Goal: Task Accomplishment & Management: Manage account settings

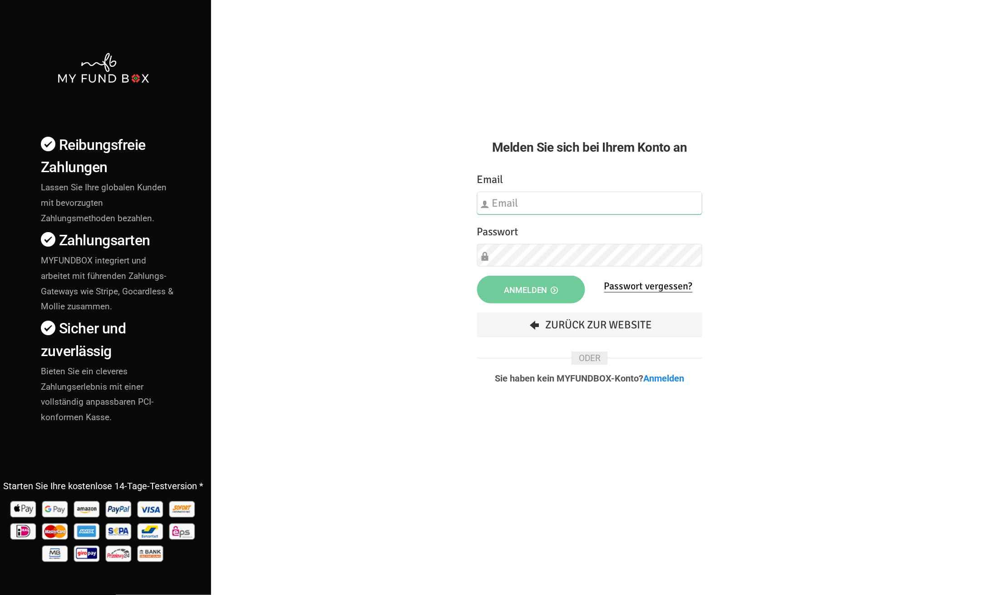
type input "[EMAIL_ADDRESS][DOMAIN_NAME]"
click at [532, 286] on span "Anmelden" at bounding box center [531, 290] width 54 height 10
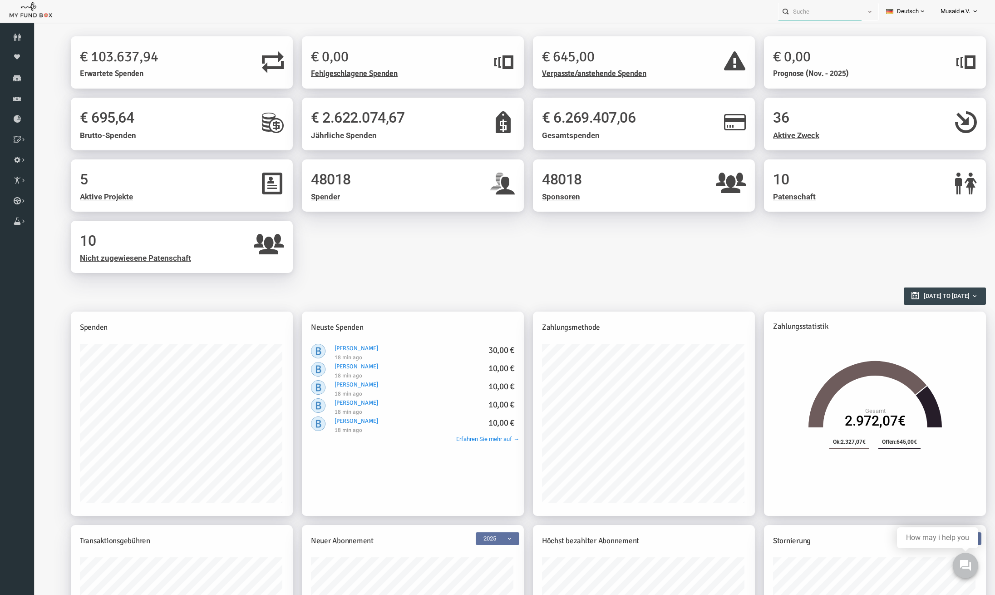
click at [831, 13] on input "text" at bounding box center [819, 11] width 83 height 17
paste input "Tugcekarabiyik1@outlook.de"
click at [867, 10] on button "button" at bounding box center [862, 11] width 17 height 17
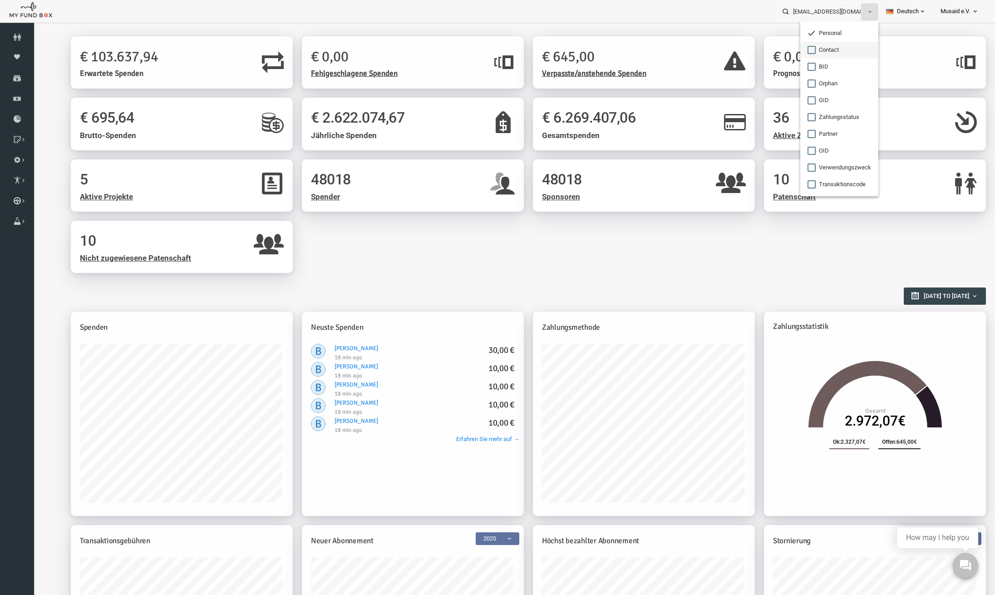
drag, startPoint x: 831, startPoint y: 43, endPoint x: 773, endPoint y: 20, distance: 63.0
click at [831, 43] on label "Contact" at bounding box center [839, 50] width 78 height 16
click at [816, 46] on input "Contact" at bounding box center [811, 50] width 8 height 8
click at [821, 14] on input "Tugcekarabiyik1@outlook.de" at bounding box center [819, 11] width 83 height 17
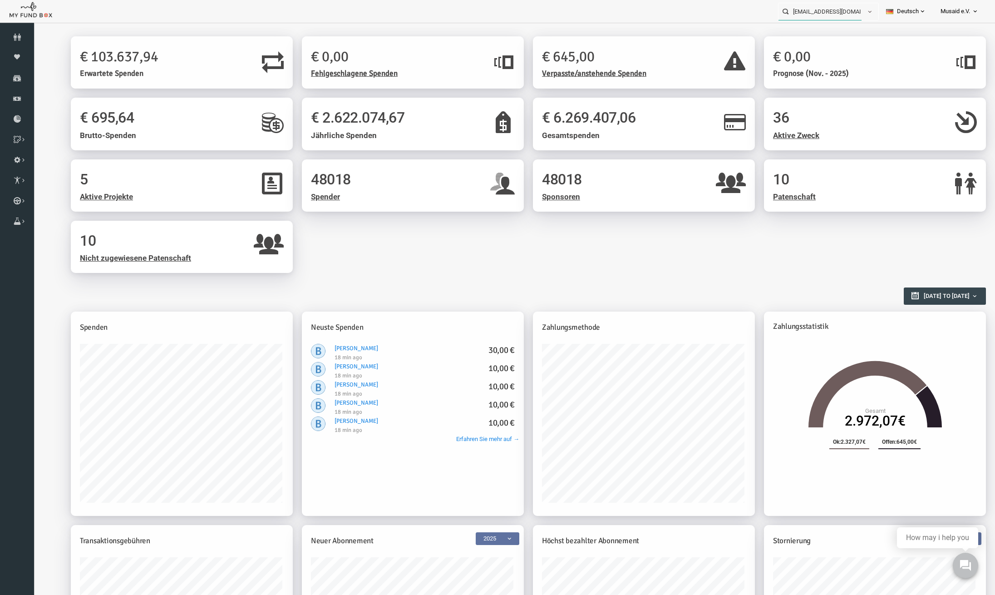
click at [821, 14] on input "Tugcekarabiyik1@outlook.de" at bounding box center [819, 11] width 83 height 17
click at [824, 44] on label "Tugcekarabiyik1@outlook.de ,+49 176 74962742 ,+49 17674962742" at bounding box center [822, 42] width 99 height 39
type input "Tugcekarabiyik1@outlook.de ,+49 176 74962742 ,+49 17674962742"
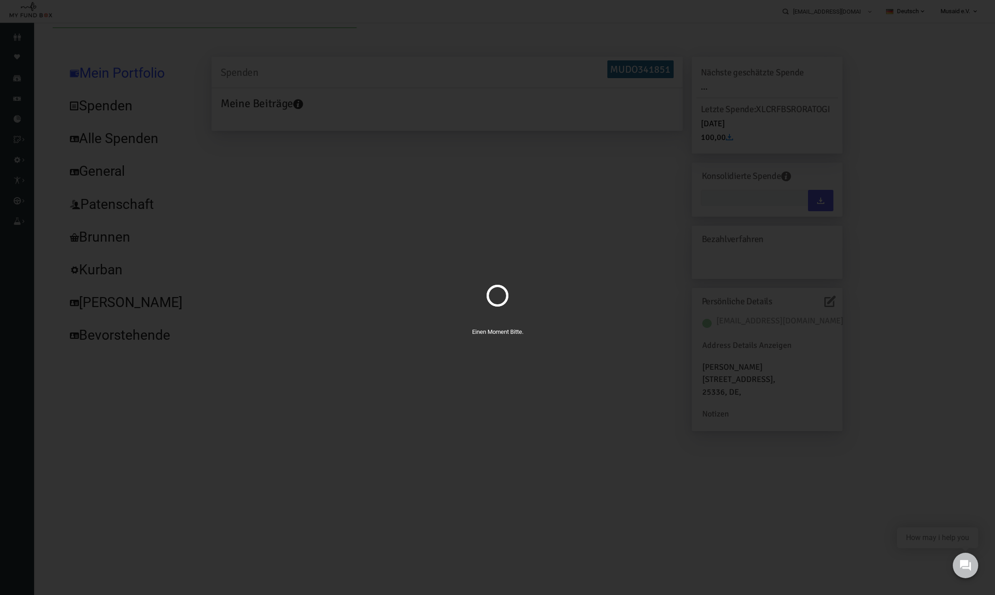
type input "01-10-2025 - 01-10-2025"
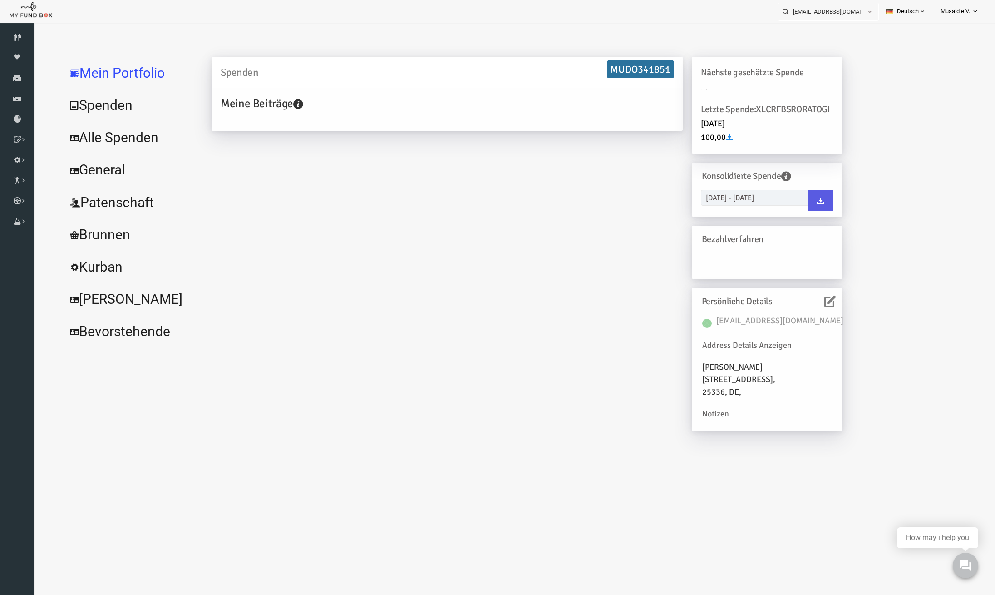
click at [816, 302] on icon at bounding box center [810, 300] width 11 height 11
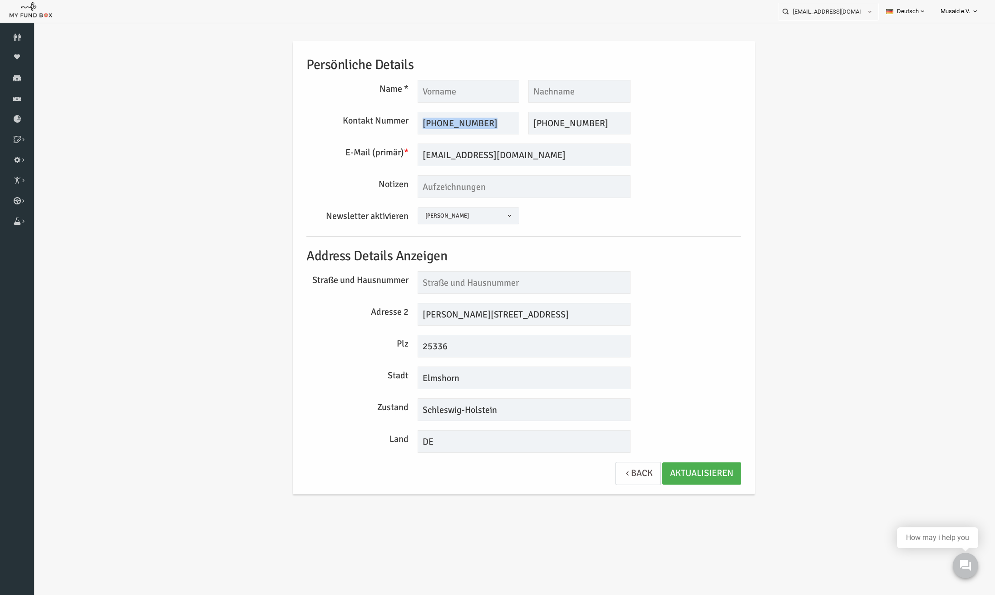
drag, startPoint x: 507, startPoint y: 126, endPoint x: 420, endPoint y: 126, distance: 86.2
click at [420, 126] on div "+49 176 74962742 Dieses Feld wird benötigt +49 17674962742 Dieses Feld wird ben…" at bounding box center [505, 123] width 222 height 23
click at [452, 123] on input "+49 176 74962742" at bounding box center [449, 123] width 102 height 23
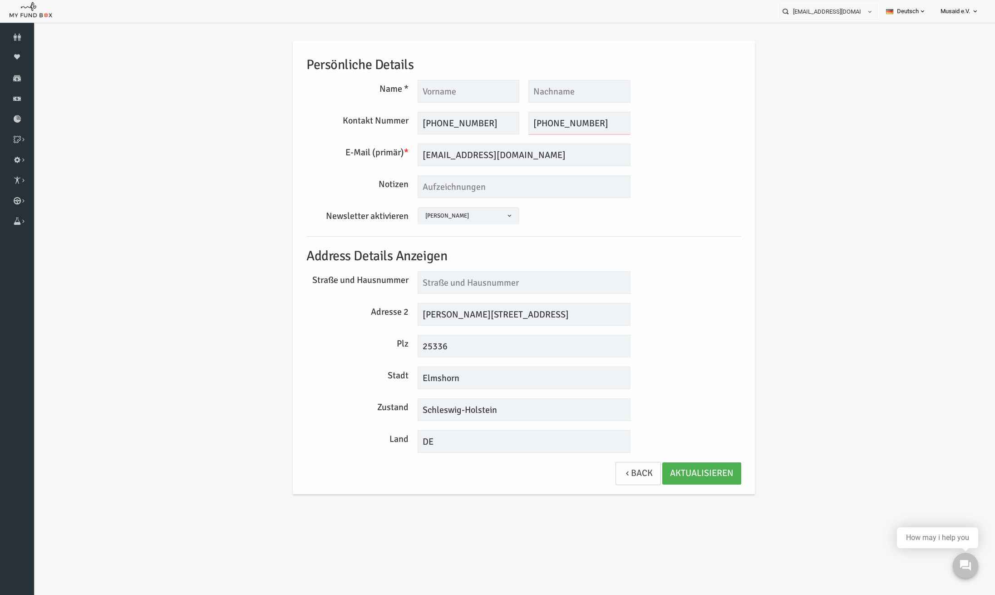
click at [569, 120] on input "+49 17674962742" at bounding box center [560, 123] width 102 height 23
click at [568, 120] on input "+49 17674962742" at bounding box center [560, 123] width 102 height 23
click at [6, 68] on link "Spenden" at bounding box center [17, 78] width 34 height 20
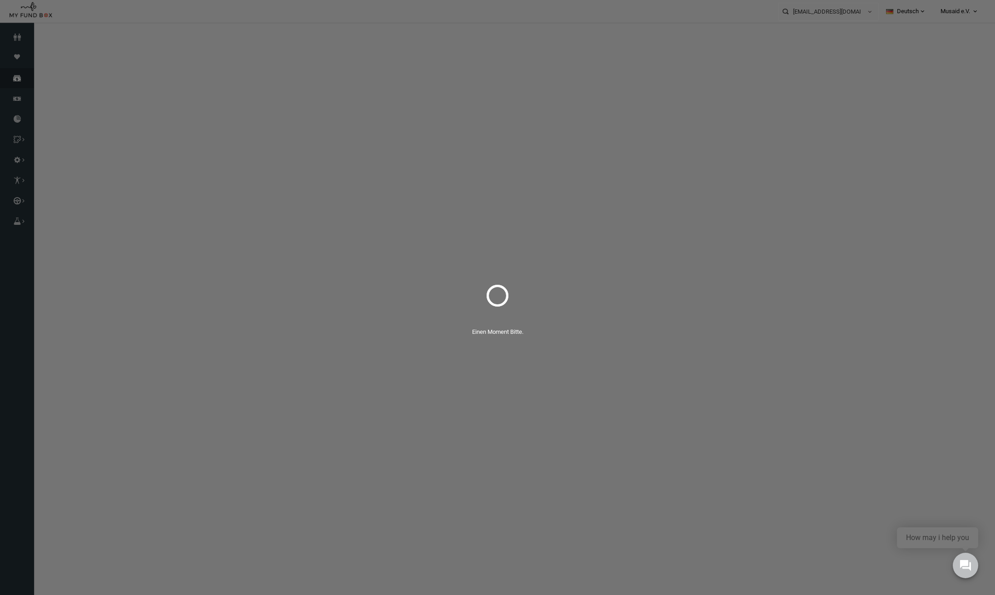
select select "100"
